Goal: Check status: Check status

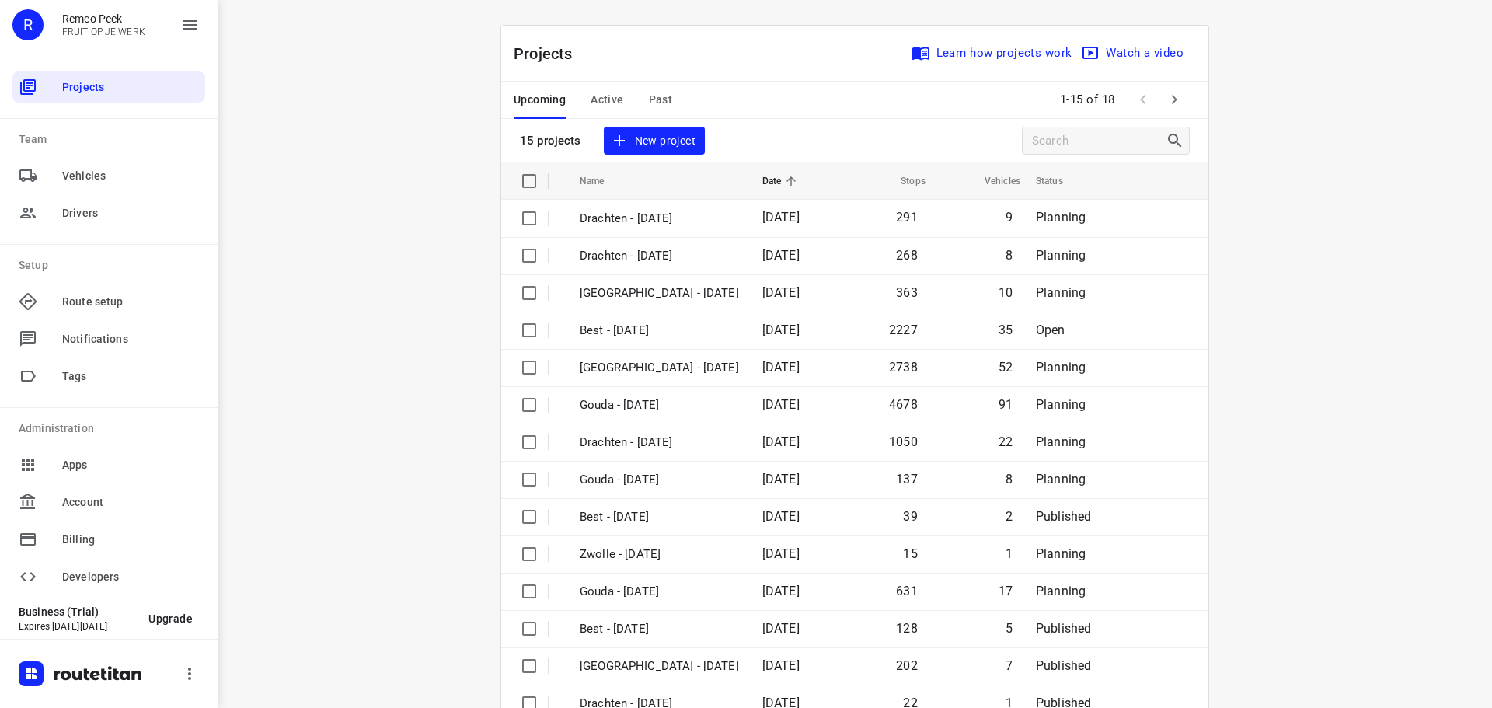
click at [652, 96] on span "Past" at bounding box center [661, 99] width 24 height 19
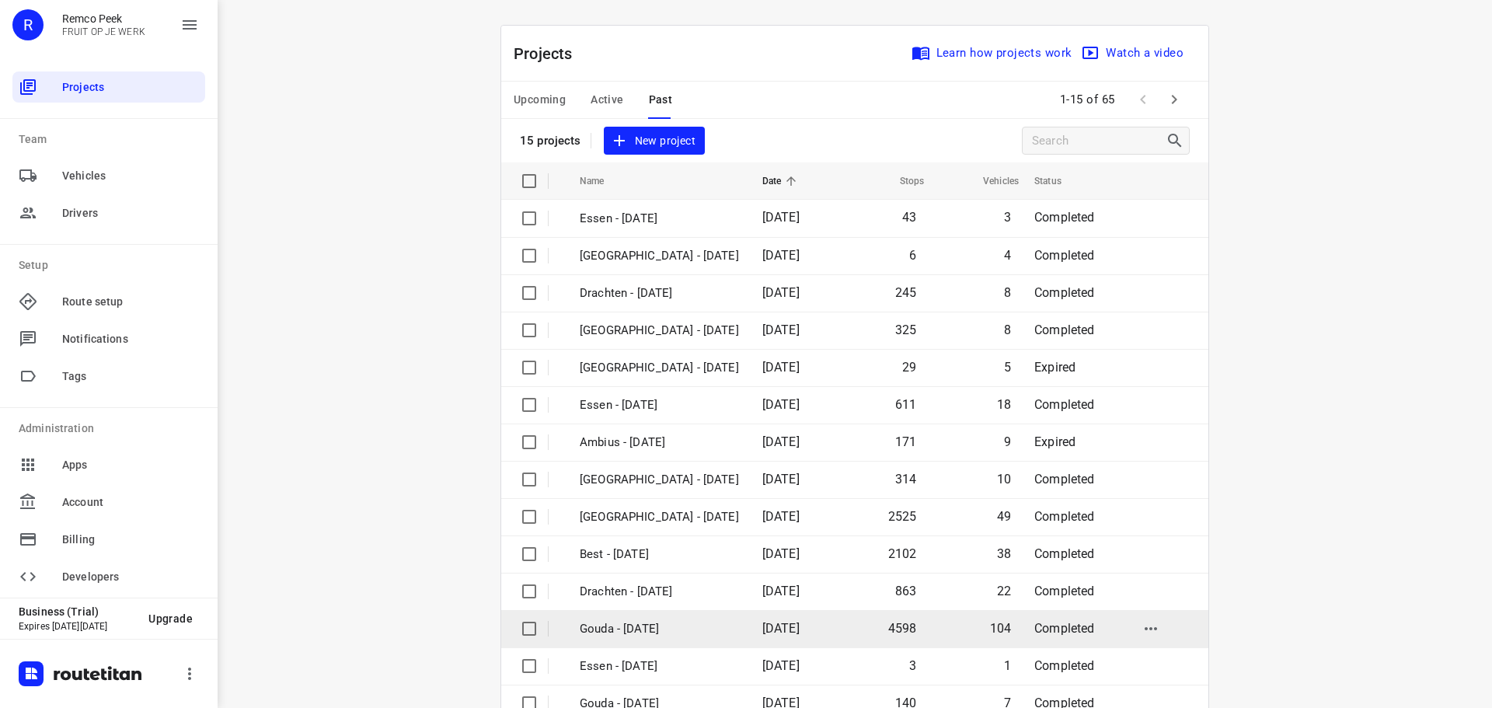
click at [639, 632] on p "Gouda - [DATE]" at bounding box center [659, 629] width 159 height 18
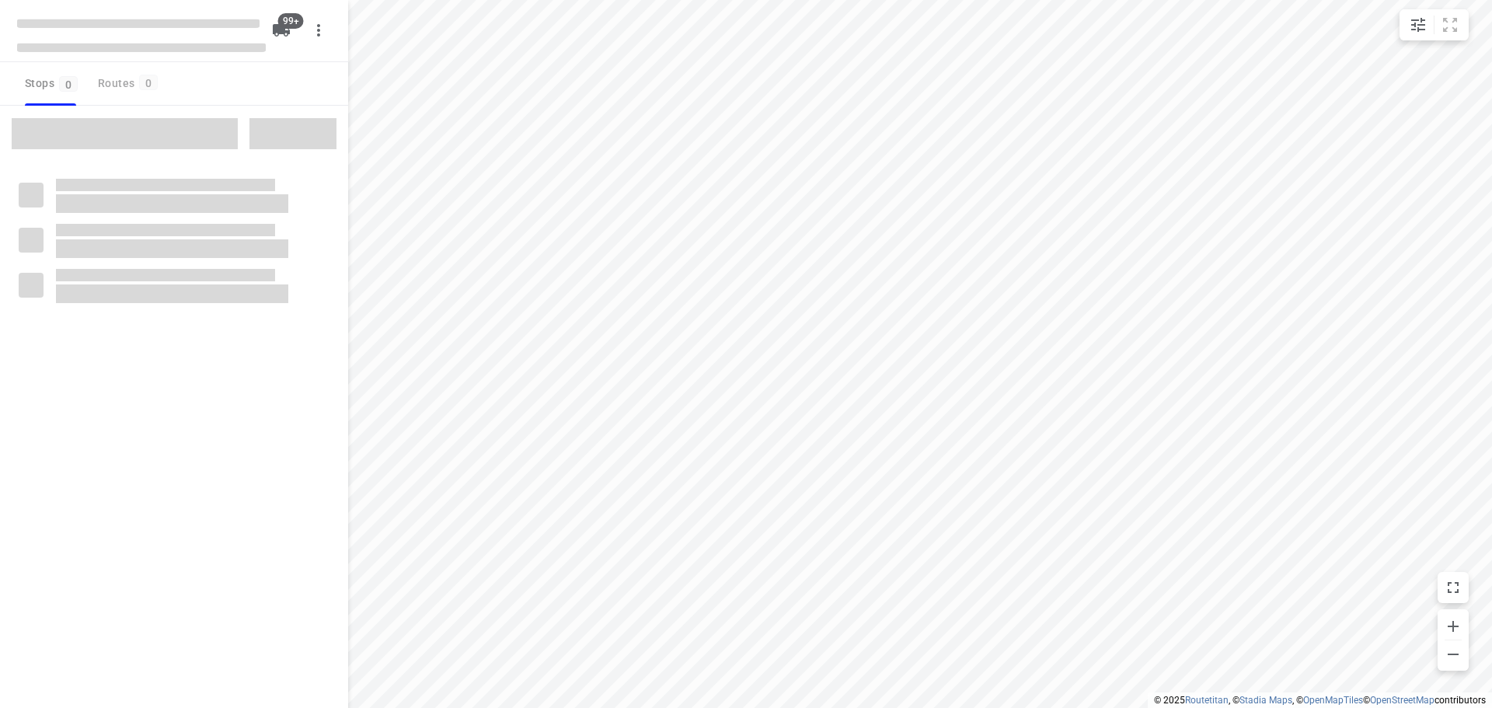
type input "distance"
checkbox input "true"
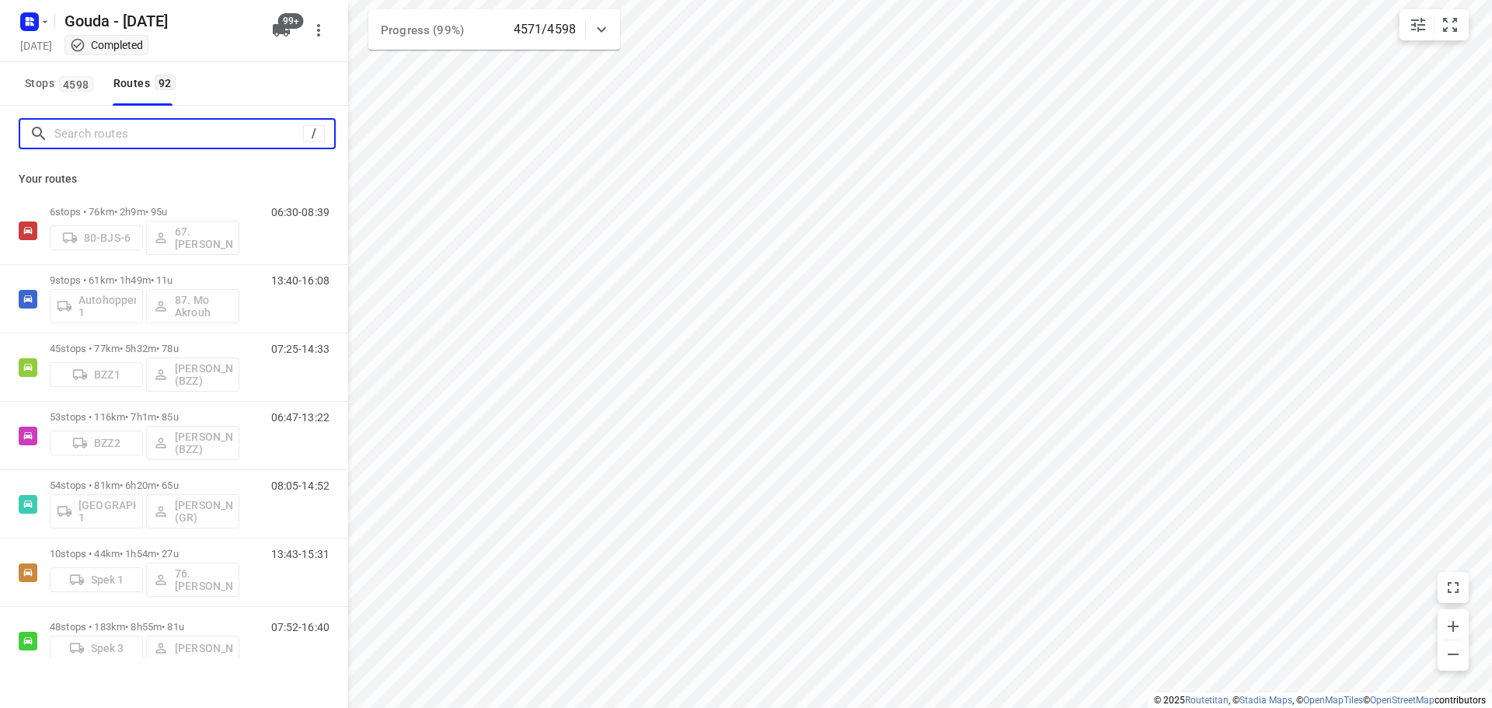
click at [148, 134] on input "Search routes" at bounding box center [178, 134] width 249 height 24
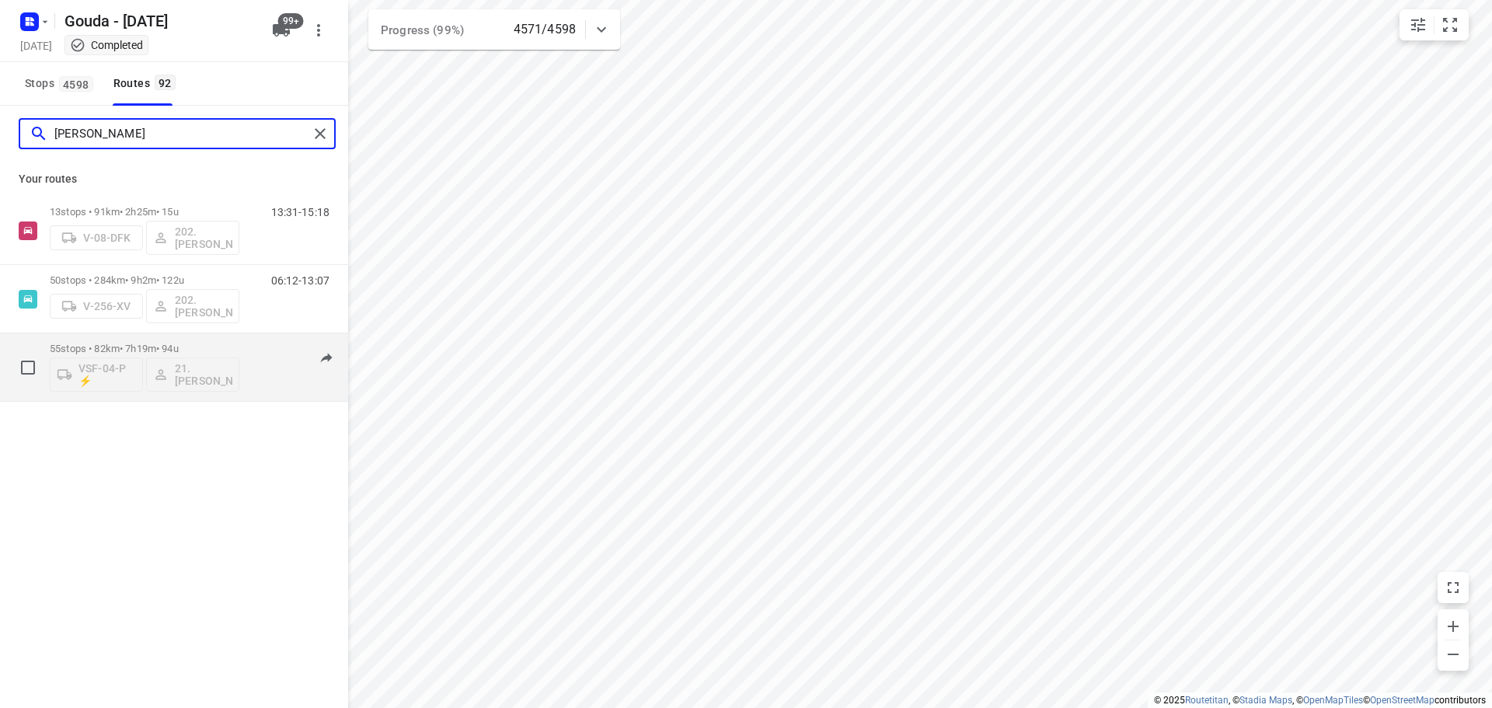
type input "[PERSON_NAME]"
click at [149, 347] on p "55 stops • 82km • 7h19m • 94u" at bounding box center [145, 349] width 190 height 12
